Goal: Transaction & Acquisition: Purchase product/service

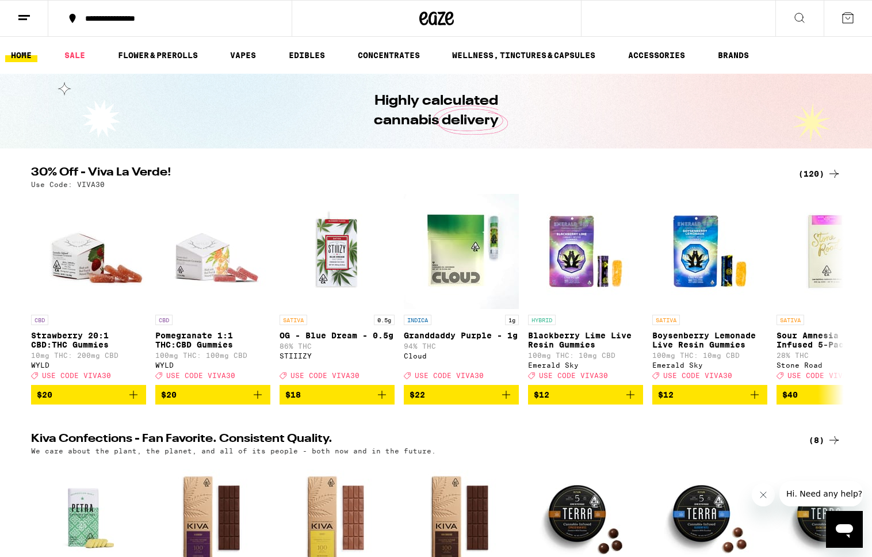
click at [817, 173] on div "(120)" at bounding box center [820, 174] width 43 height 14
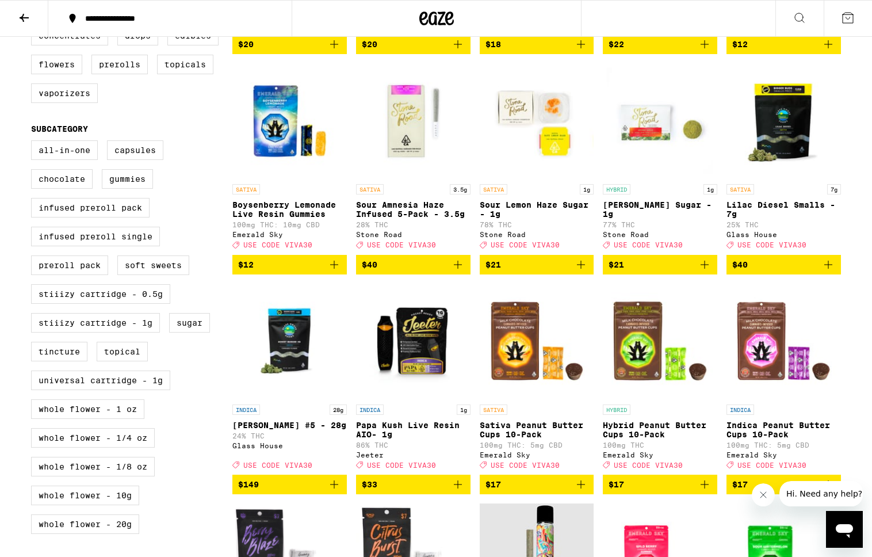
scroll to position [325, 0]
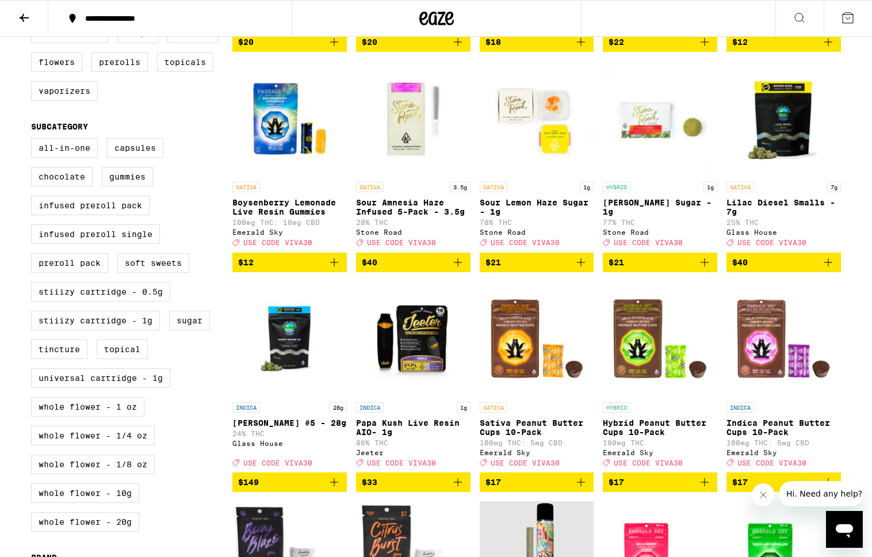
click at [373, 267] on span "$40" at bounding box center [370, 262] width 16 height 9
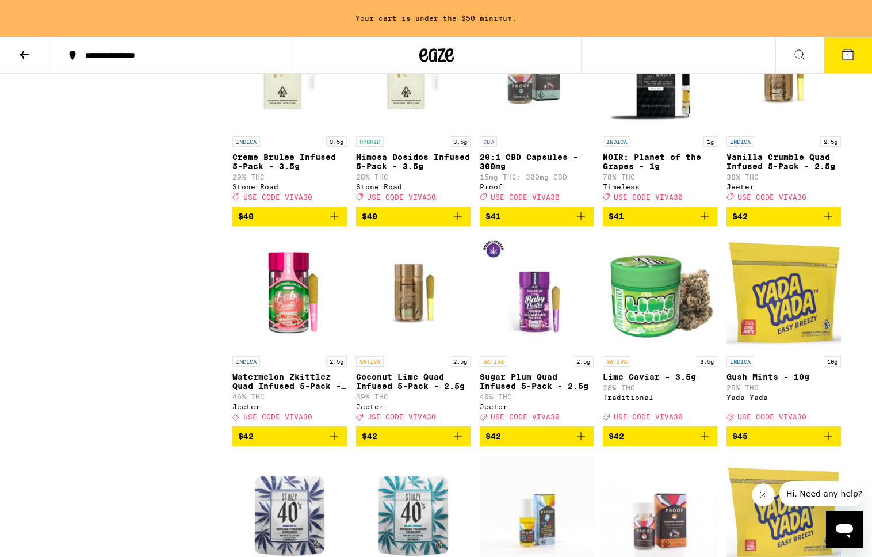
scroll to position [4802, 0]
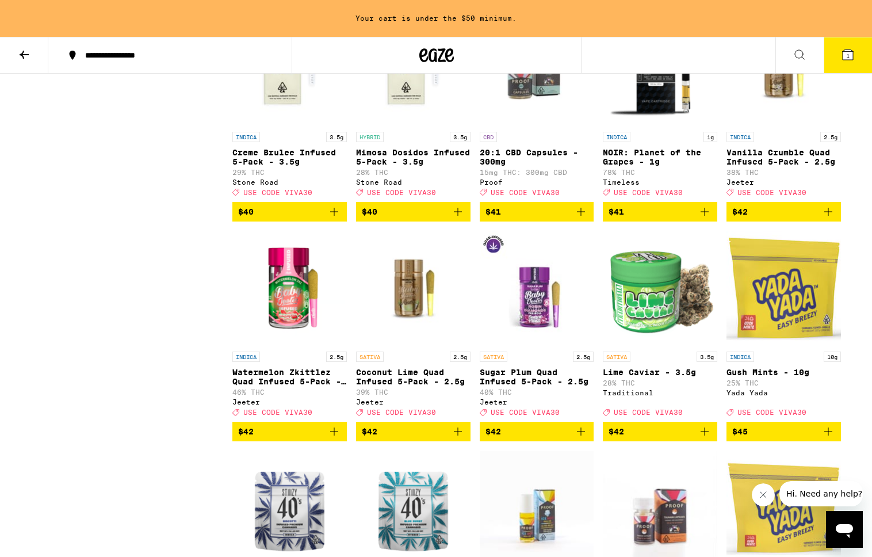
click at [339, 219] on icon "Add to bag" at bounding box center [334, 212] width 14 height 14
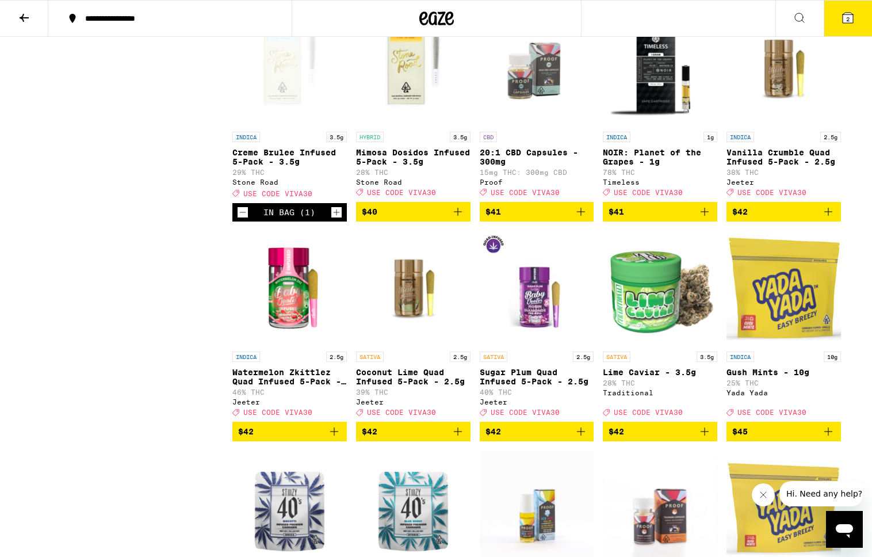
click at [377, 219] on span "$40" at bounding box center [413, 212] width 103 height 14
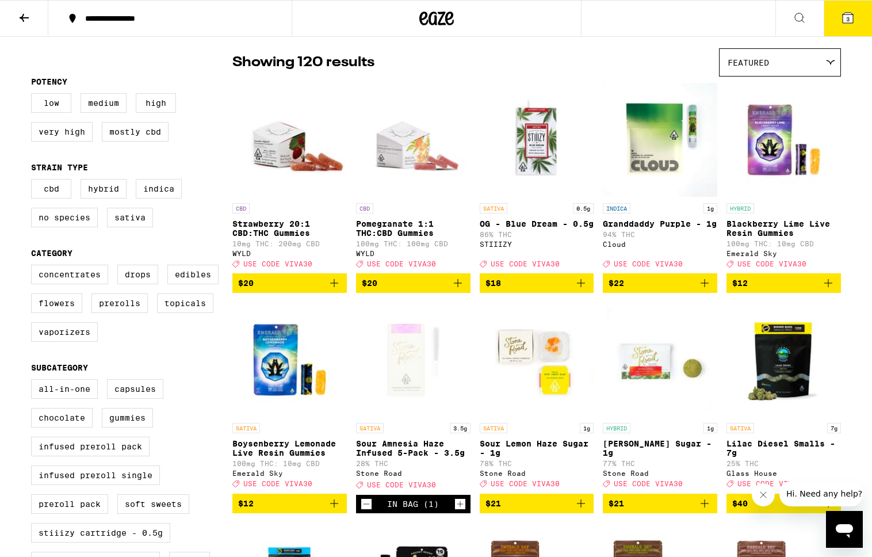
scroll to position [0, 0]
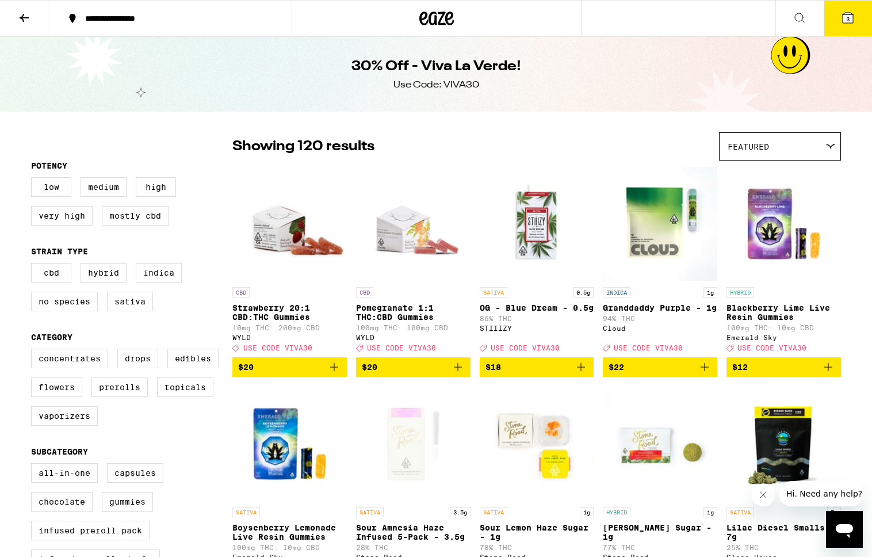
click at [834, 30] on button "3" at bounding box center [848, 19] width 48 height 36
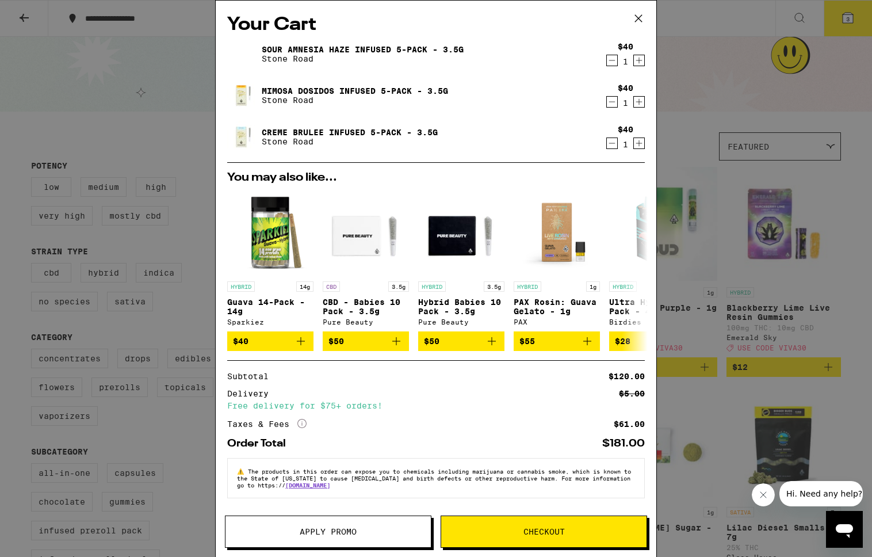
click at [644, 66] on icon "Increment" at bounding box center [639, 61] width 10 height 14
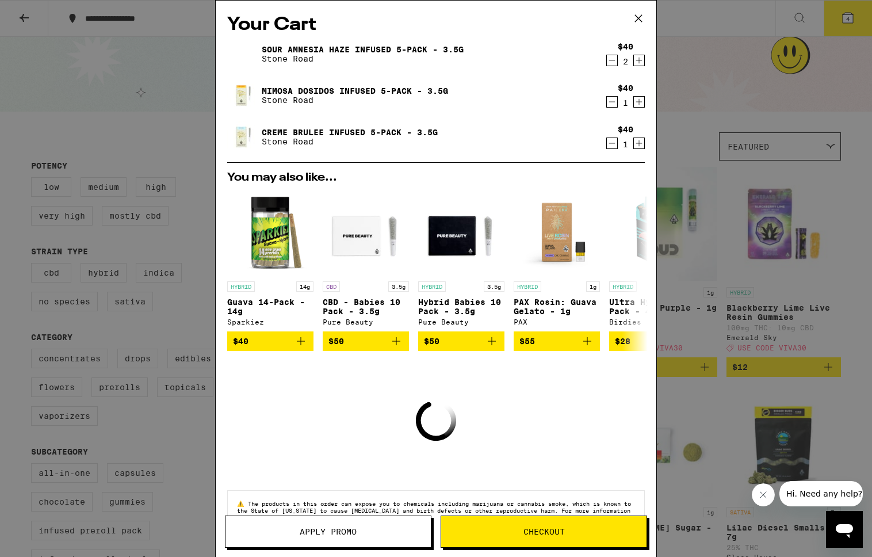
click at [636, 104] on icon "Increment" at bounding box center [639, 102] width 10 height 14
click at [638, 146] on icon "Increment" at bounding box center [639, 143] width 10 height 14
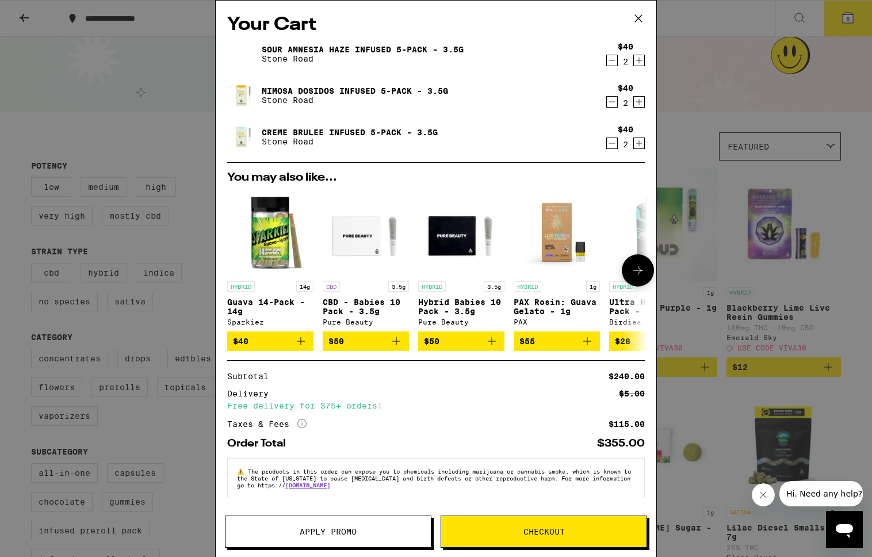
scroll to position [3, 0]
click at [349, 524] on button "Apply Promo" at bounding box center [328, 532] width 207 height 32
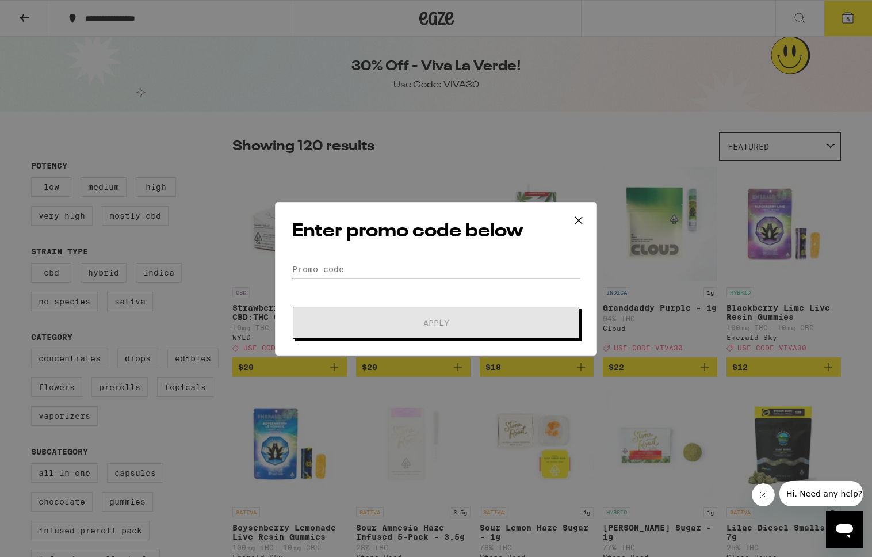
click at [360, 277] on form "Promo Code Apply" at bounding box center [436, 300] width 289 height 78
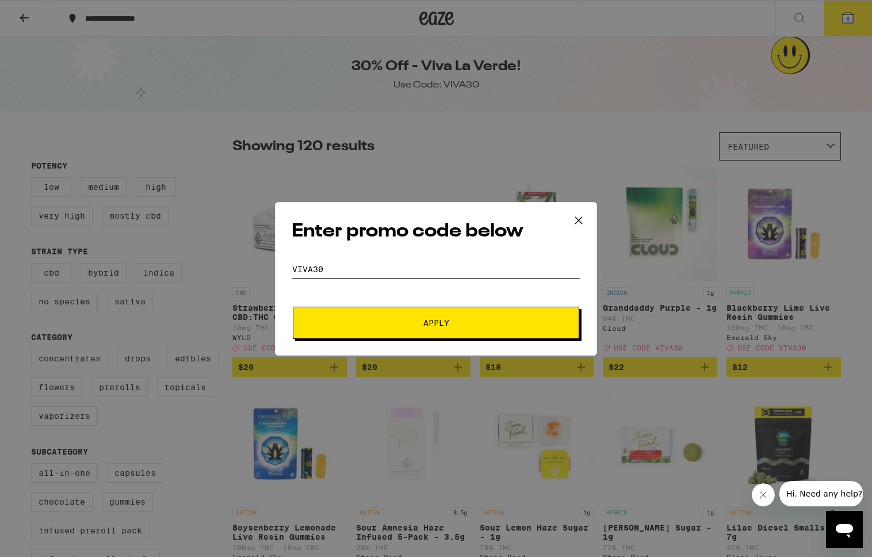
type input "viva30"
click at [395, 326] on span "Apply" at bounding box center [436, 323] width 207 height 8
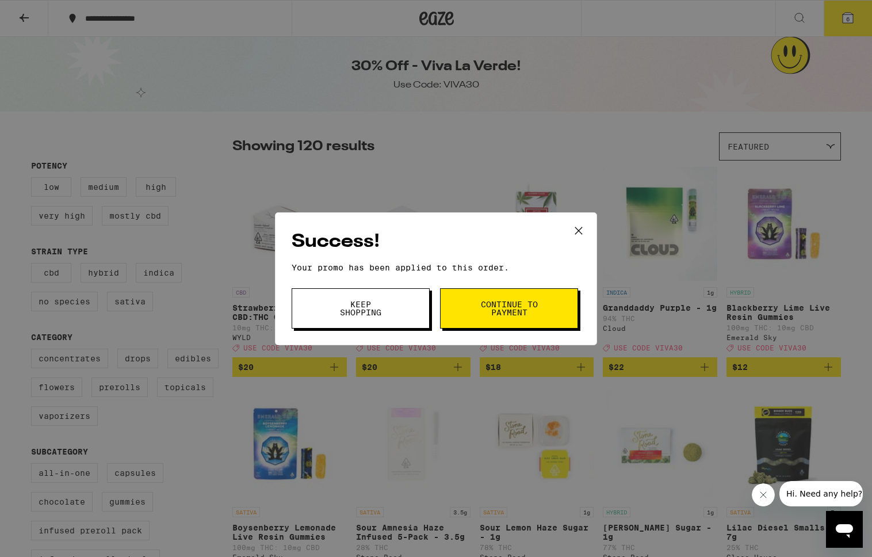
click at [393, 312] on button "Keep Shopping" at bounding box center [361, 308] width 138 height 40
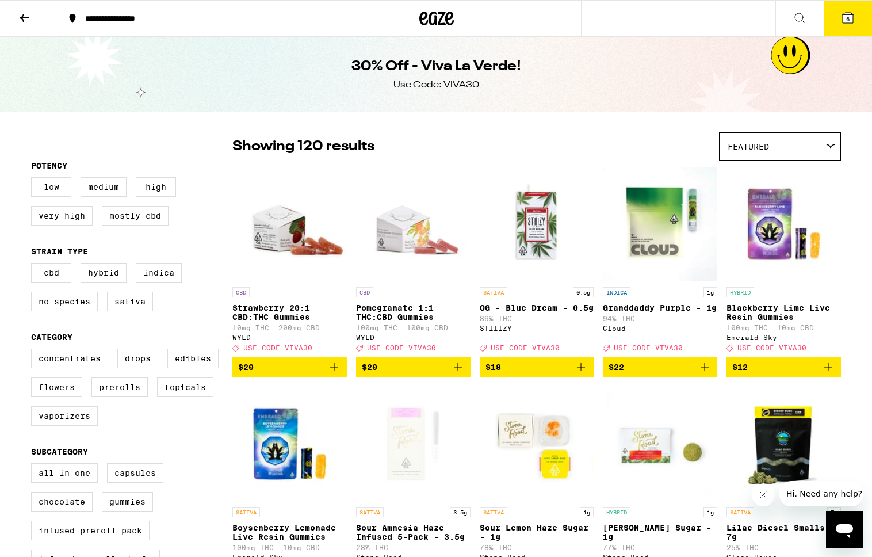
click at [827, 21] on button "6" at bounding box center [848, 19] width 48 height 36
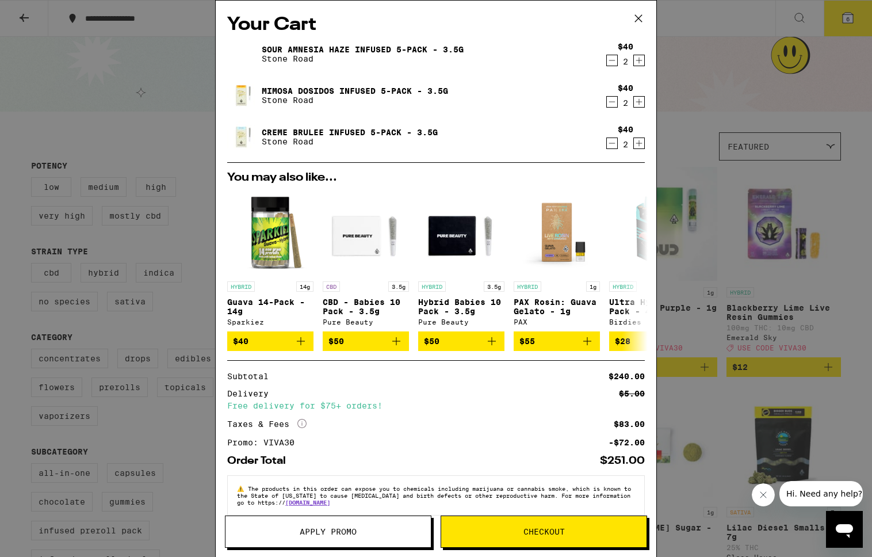
click at [550, 531] on span "Checkout" at bounding box center [544, 532] width 41 height 8
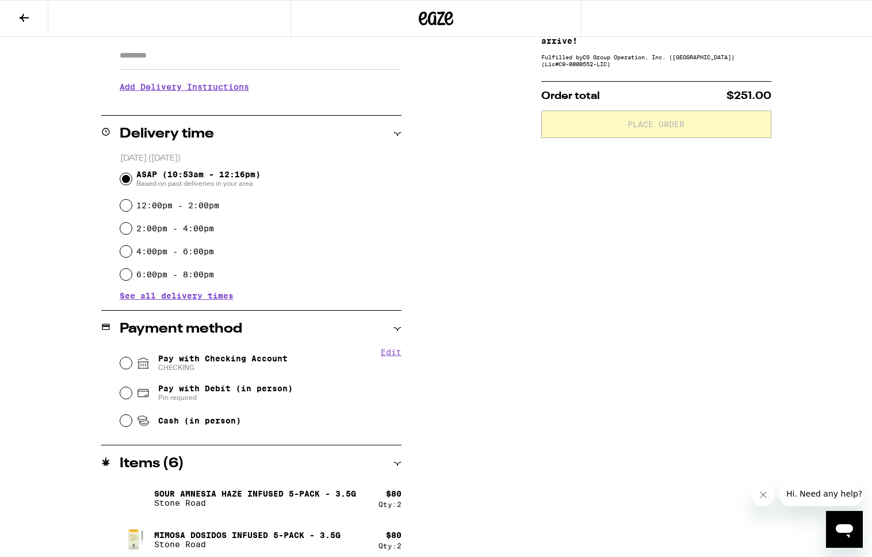
scroll to position [256, 0]
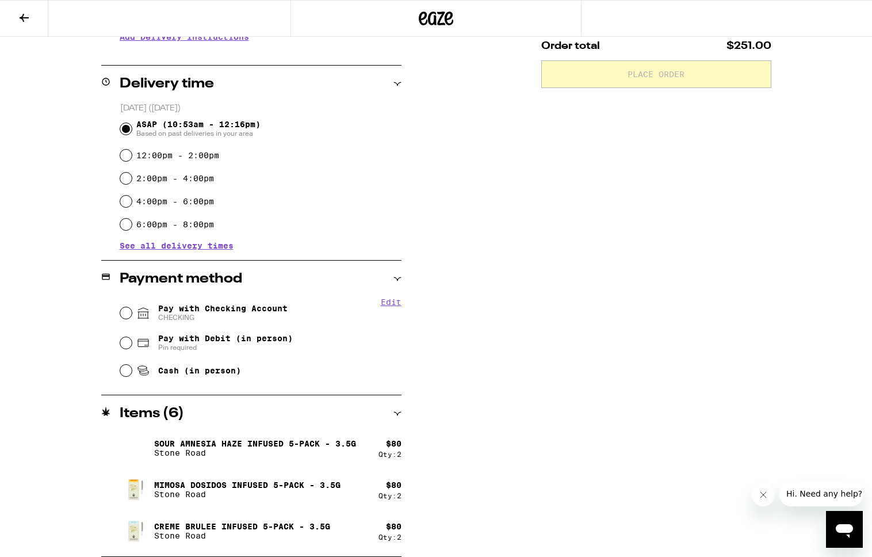
click at [219, 318] on span "CHECKING" at bounding box center [222, 317] width 129 height 9
click at [132, 318] on input "Pay with Checking Account CHECKING" at bounding box center [126, 313] width 12 height 12
radio input "true"
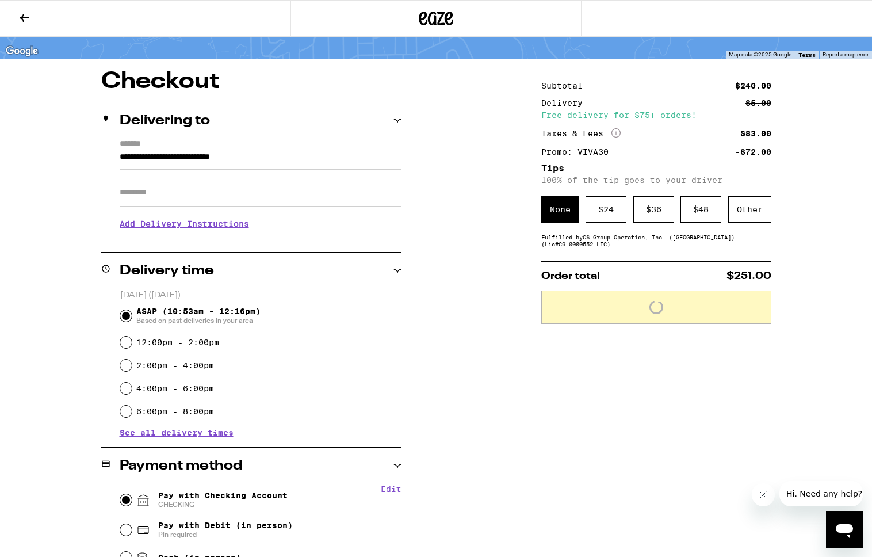
scroll to position [2, 0]
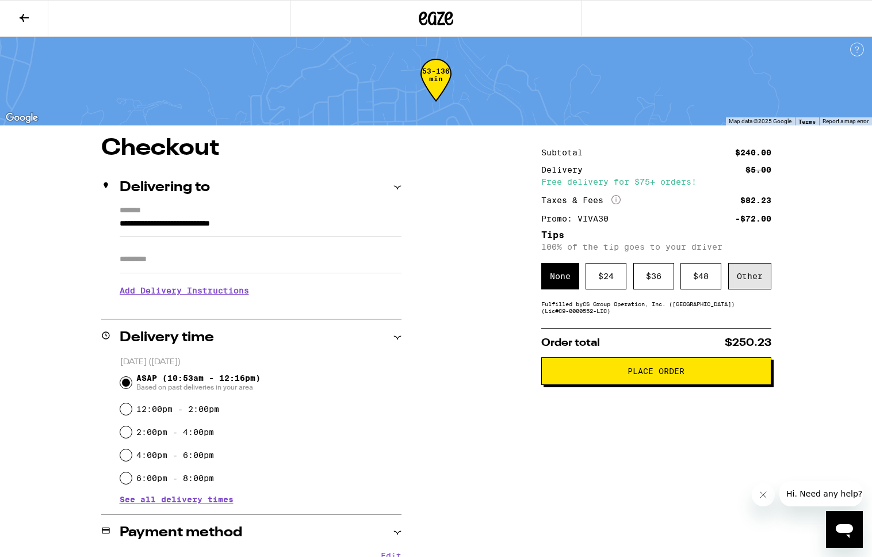
click at [743, 269] on div "Other" at bounding box center [749, 276] width 43 height 26
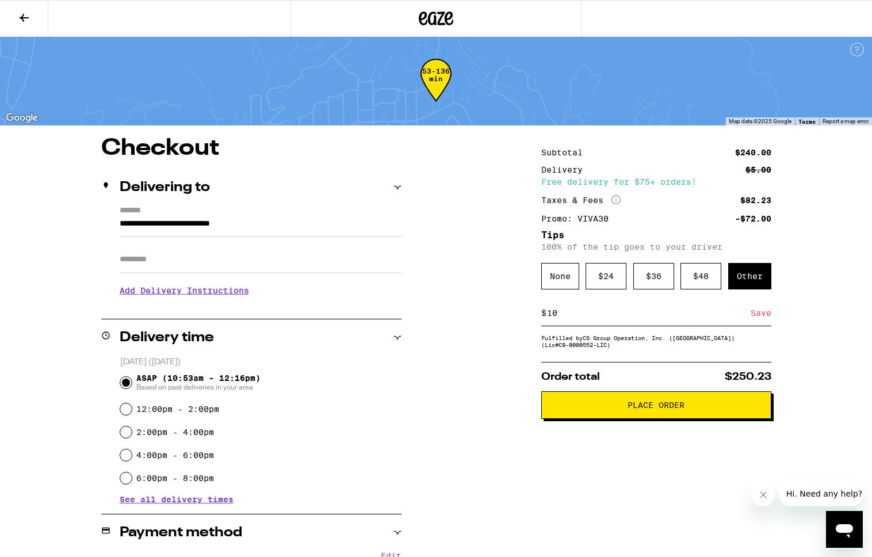
type input "10"
click at [768, 321] on div "Save" at bounding box center [761, 312] width 21 height 25
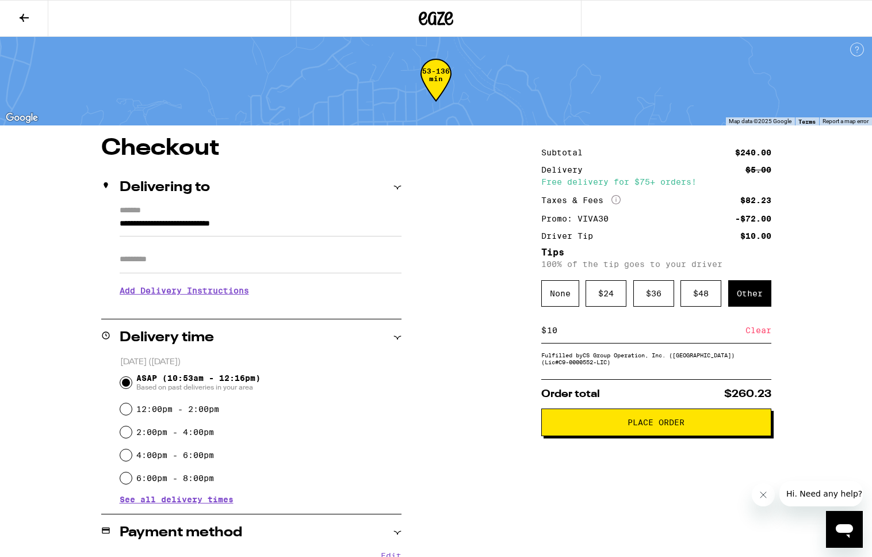
click at [650, 435] on button "Place Order" at bounding box center [656, 423] width 230 height 28
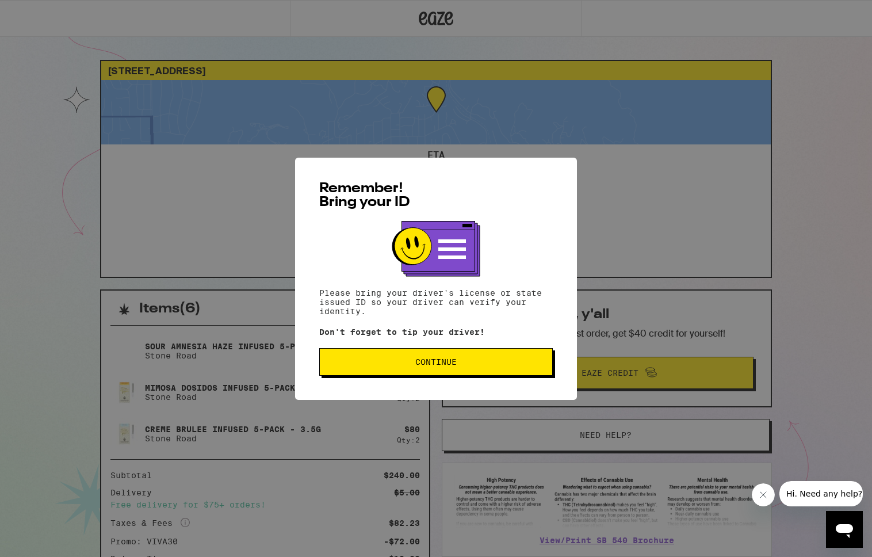
click at [498, 373] on button "Continue" at bounding box center [436, 362] width 234 height 28
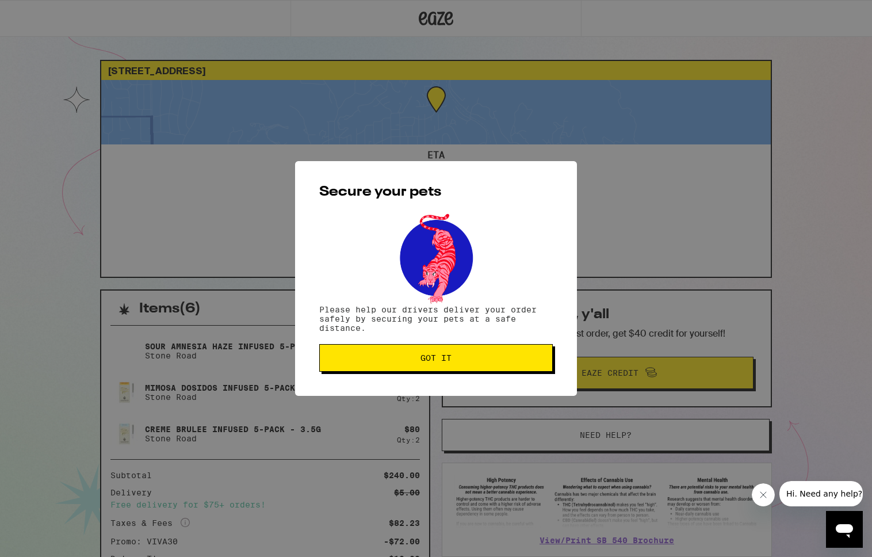
click at [498, 372] on button "Got it" at bounding box center [436, 358] width 234 height 28
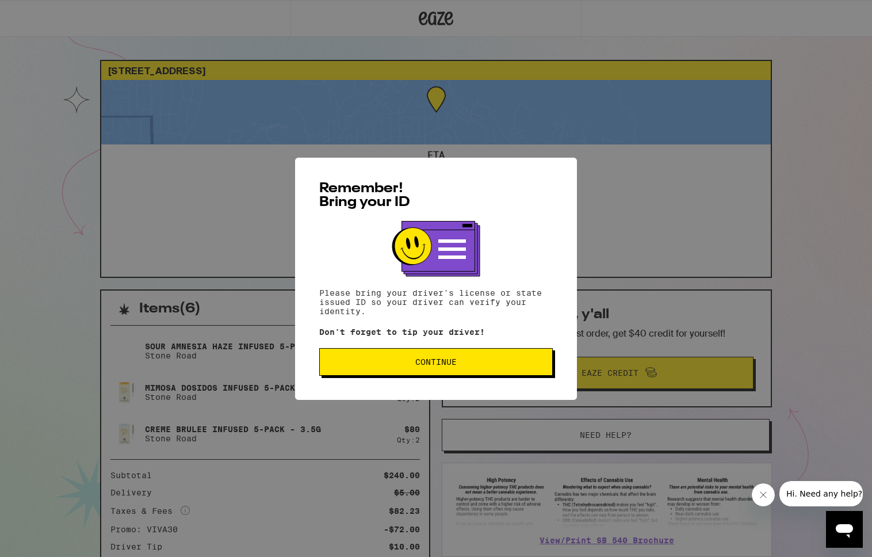
click at [431, 365] on span "Continue" at bounding box center [435, 362] width 41 height 8
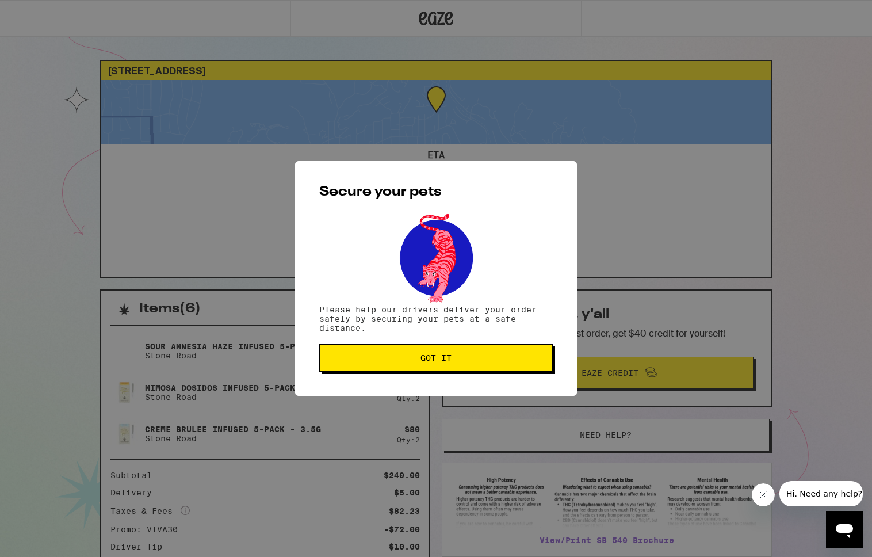
click at [431, 365] on button "Got it" at bounding box center [436, 358] width 234 height 28
